Goal: Complete application form: Complete application form

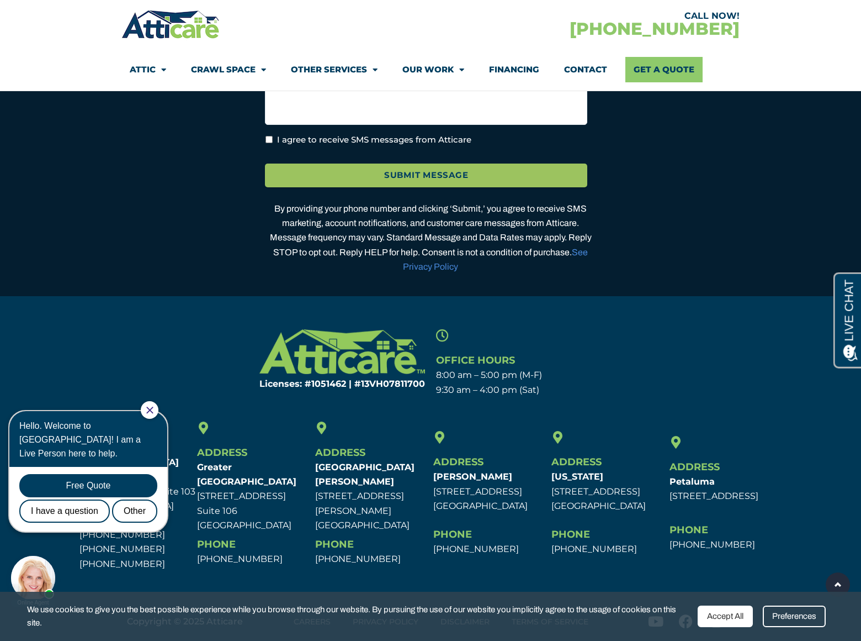
scroll to position [3170, 0]
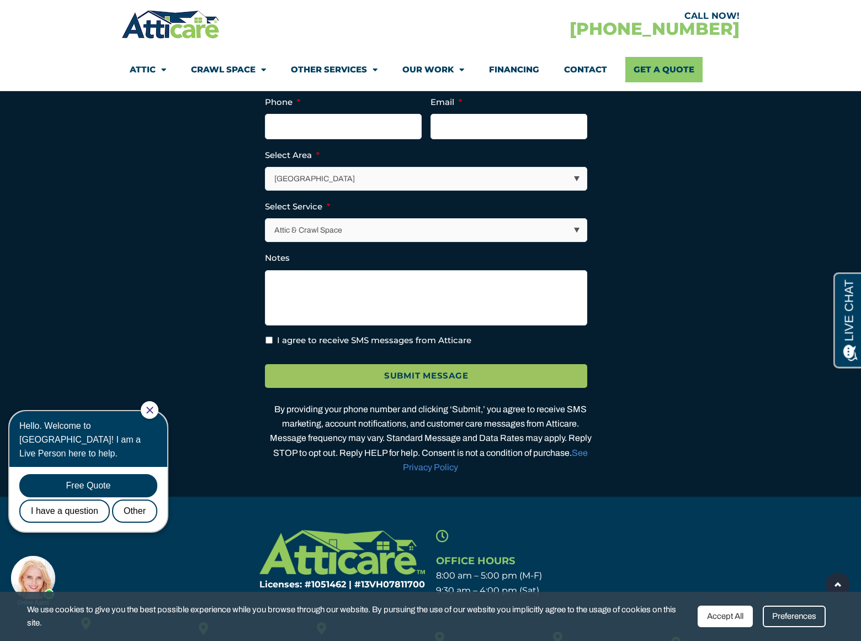
click at [269, 343] on input "I agree to receive SMS messages from Atticare" at bounding box center [269, 339] width 7 height 7
checkbox input "true"
select select "[GEOGRAPHIC_DATA]"
select select "Insulation"
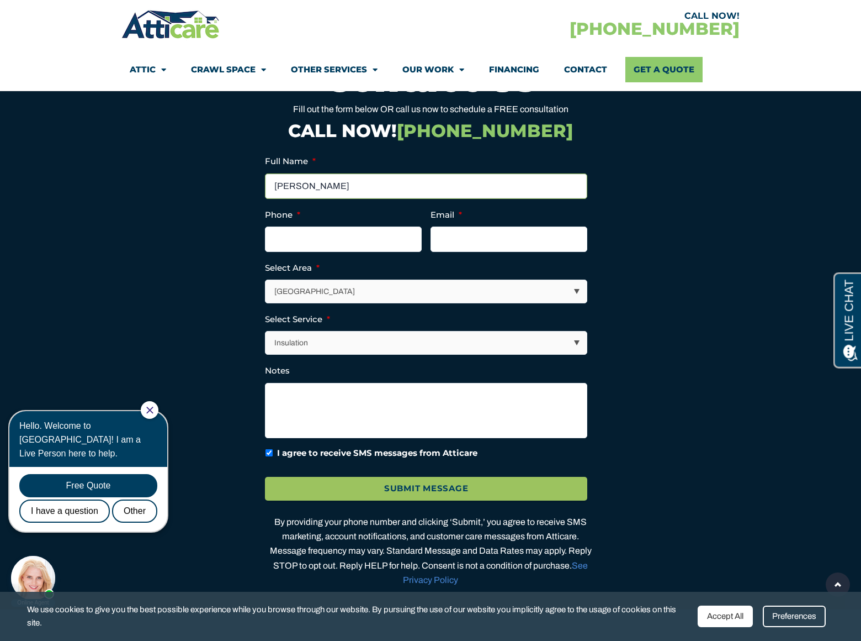
type input "[PERSON_NAME]"
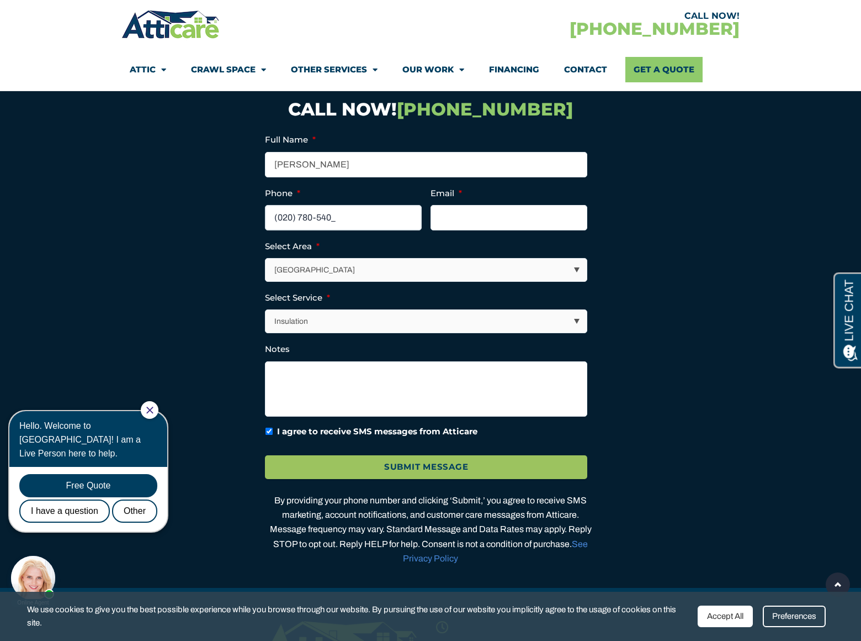
type input "(020) 778-0540"
type input "[EMAIL_ADDRESS][DOMAIN_NAME]"
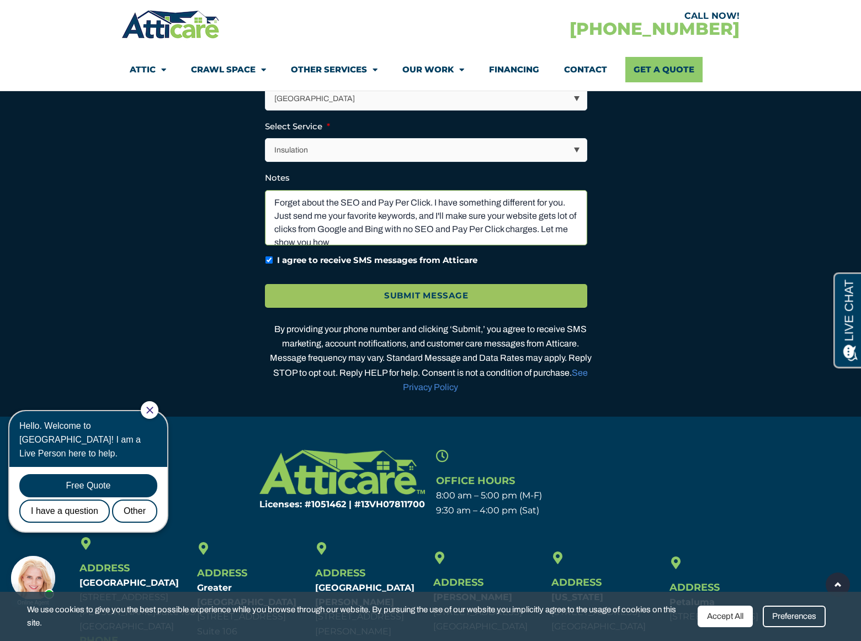
scroll to position [2, 0]
type textarea "Forget about the SEO and Pay Per Click. I have something different for you. Jus…"
click at [426, 308] on input "Submit Message" at bounding box center [426, 296] width 322 height 24
